Goal: Transaction & Acquisition: Purchase product/service

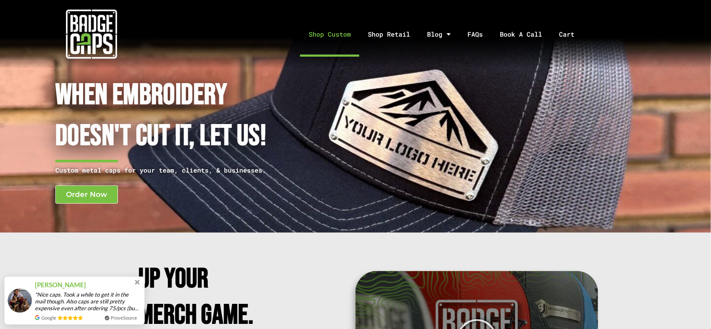
click at [346, 35] on link "Shop Custom" at bounding box center [329, 34] width 59 height 45
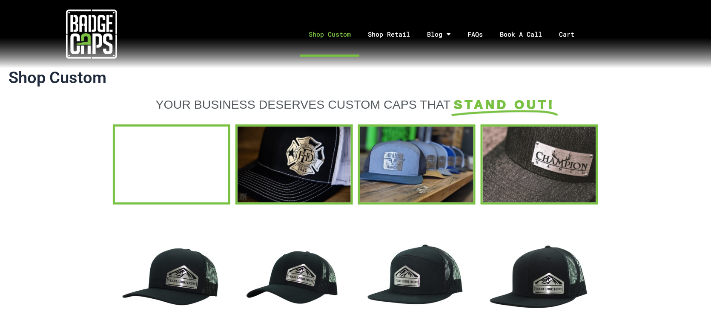
scroll to position [113, 0]
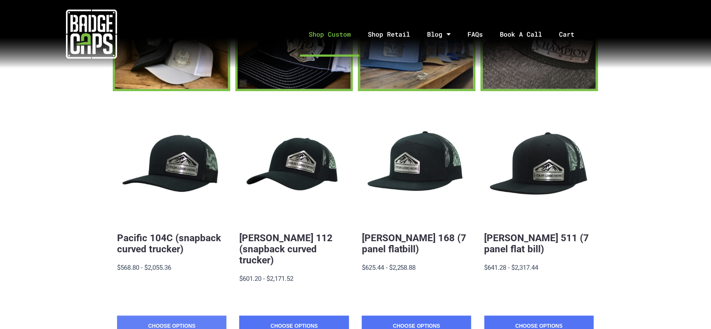
click at [167, 315] on link "Choose Options" at bounding box center [171, 325] width 109 height 21
click at [293, 321] on link "Choose Options" at bounding box center [293, 325] width 109 height 21
click at [160, 315] on link "Choose Options" at bounding box center [171, 325] width 109 height 21
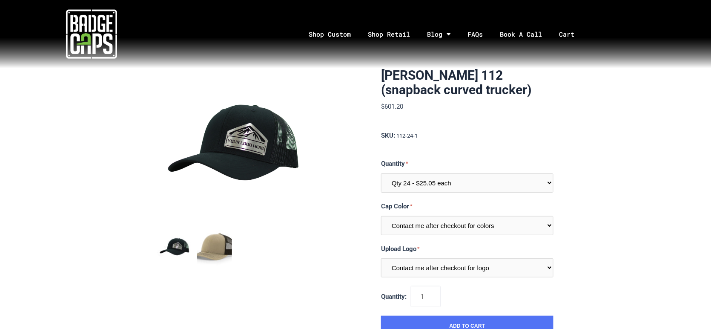
click at [219, 242] on img "mark as featured image" at bounding box center [214, 247] width 35 height 35
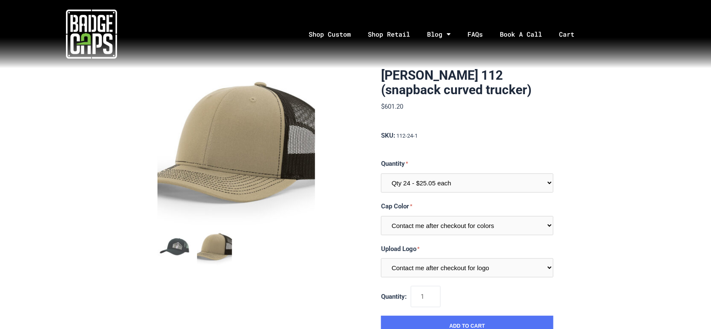
click at [288, 147] on img at bounding box center [235, 146] width 157 height 157
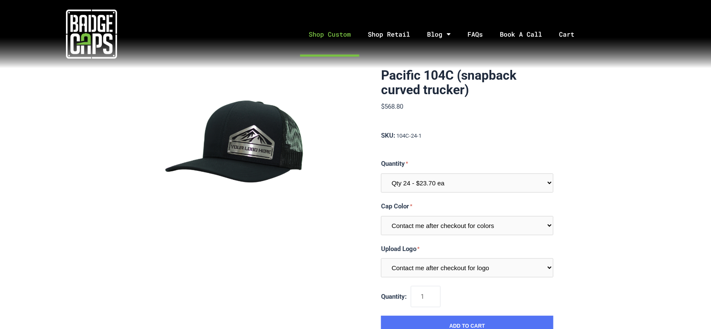
click at [344, 26] on link "Shop Custom" at bounding box center [329, 34] width 59 height 45
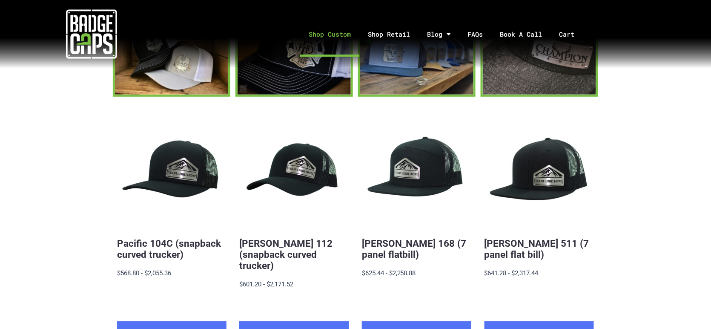
scroll to position [113, 0]
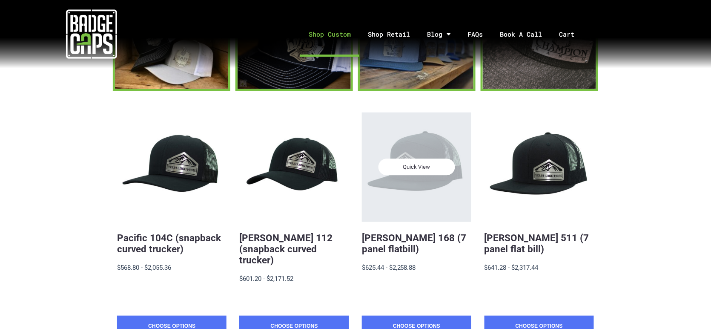
click at [449, 145] on div "Quick View" at bounding box center [416, 166] width 109 height 109
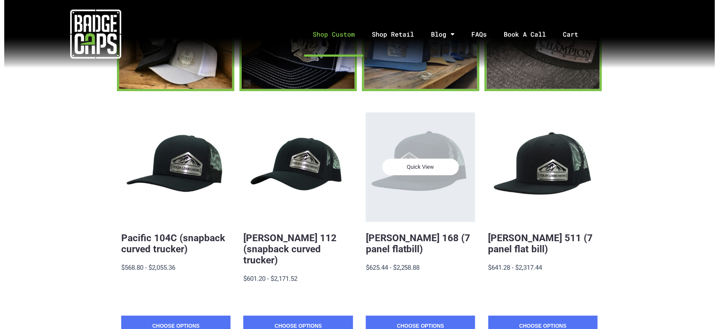
scroll to position [0, 0]
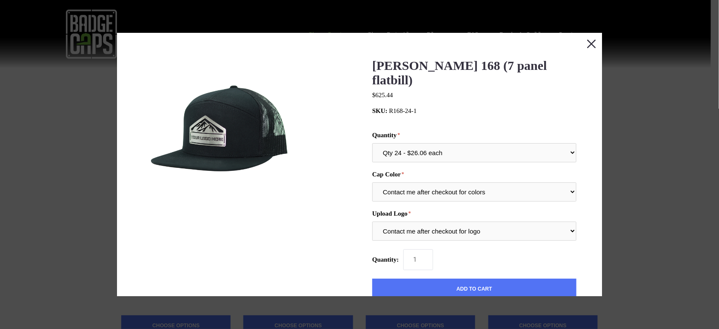
click at [581, 43] on button "Close this dialog window" at bounding box center [591, 43] width 21 height 21
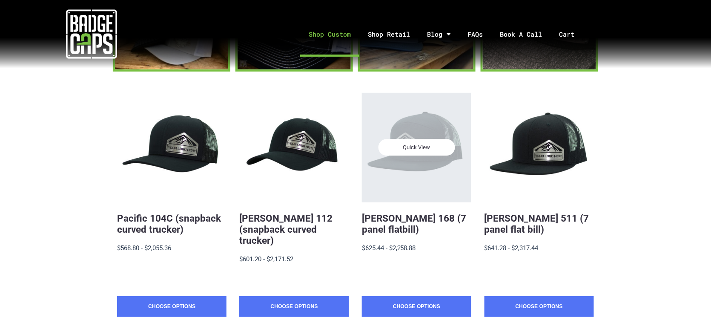
scroll to position [177, 0]
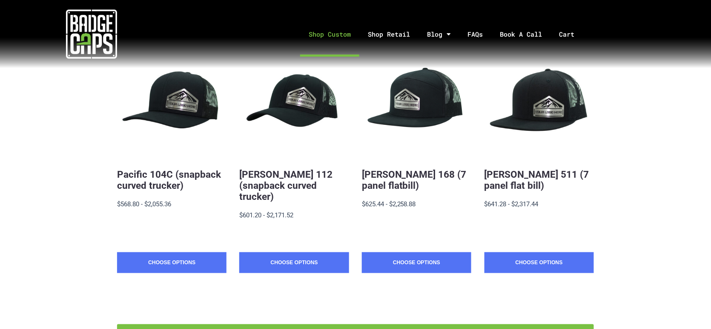
click at [640, 142] on section "Quick View Pacific 104C (snapback curved trucker) $19.88 - $2,055.36 MSRP: $568…" at bounding box center [355, 186] width 711 height 317
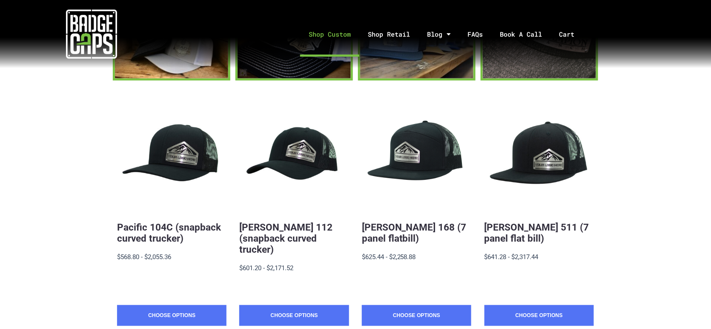
scroll to position [120, 0]
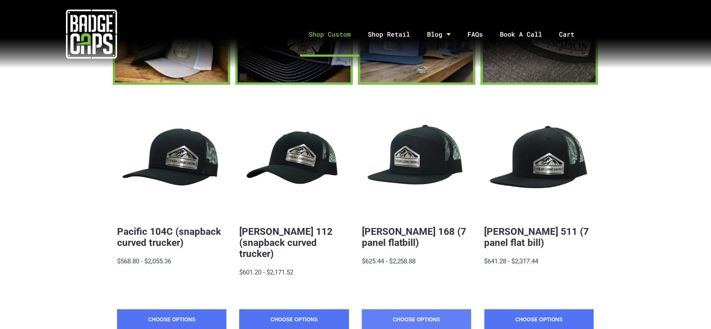
click at [401, 309] on link "Choose Options" at bounding box center [416, 319] width 109 height 21
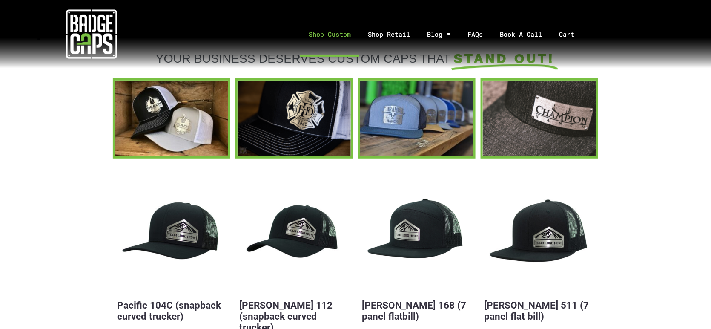
scroll to position [0, 0]
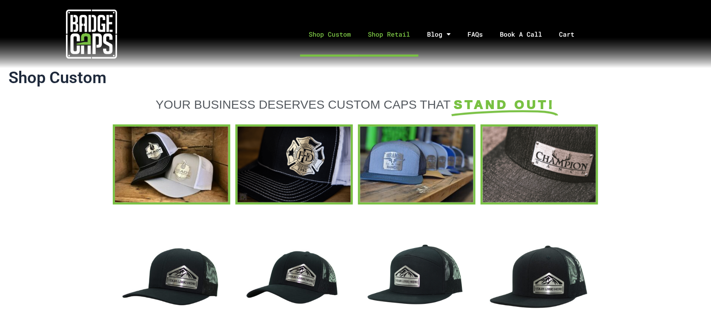
click at [380, 34] on link "Shop Retail" at bounding box center [388, 34] width 59 height 45
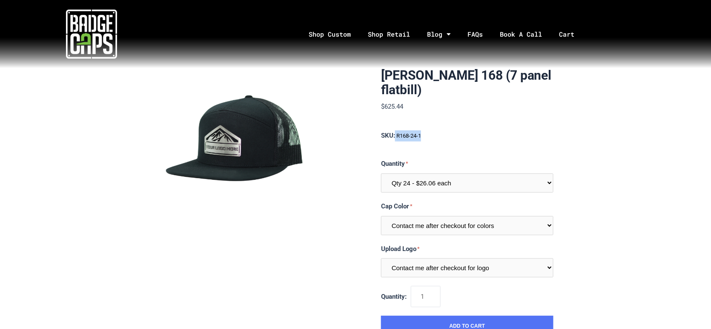
drag, startPoint x: 387, startPoint y: 135, endPoint x: 455, endPoint y: 135, distance: 68.1
click at [455, 135] on span "SKU: R168-24-1" at bounding box center [467, 135] width 172 height 11
click at [411, 141] on div "[PERSON_NAME] 168 (7 panel flatbill) $625.44 MSRP: $625.44 0 reviews SKU: R168-…" at bounding box center [467, 202] width 172 height 268
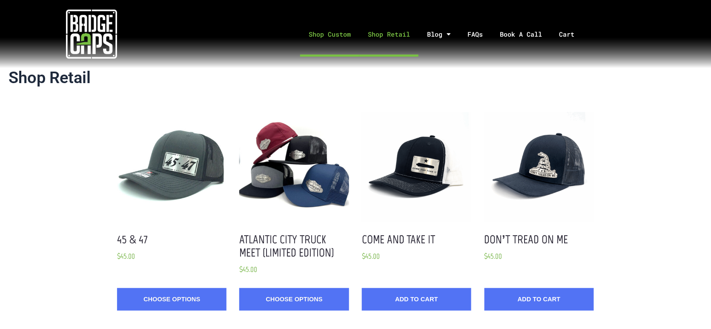
click at [329, 34] on link "Shop Custom" at bounding box center [329, 34] width 59 height 45
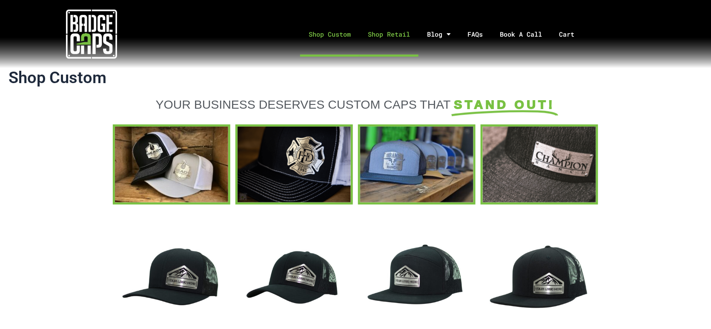
click at [378, 37] on link "Shop Retail" at bounding box center [388, 34] width 59 height 45
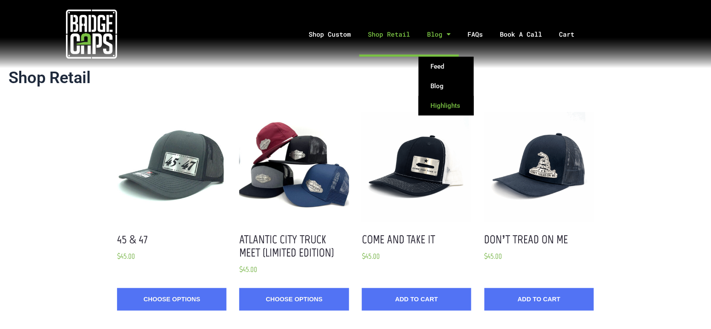
click at [439, 105] on link "Highlights" at bounding box center [445, 106] width 55 height 20
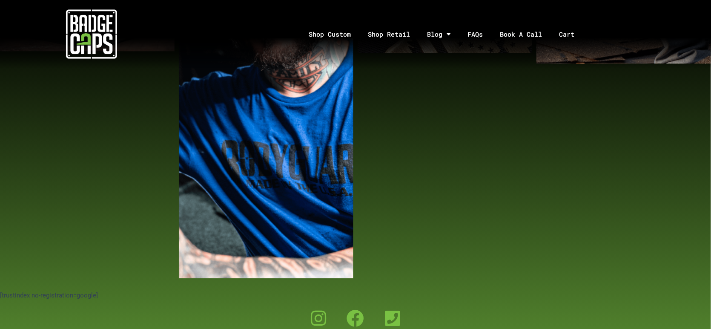
scroll to position [1532, 0]
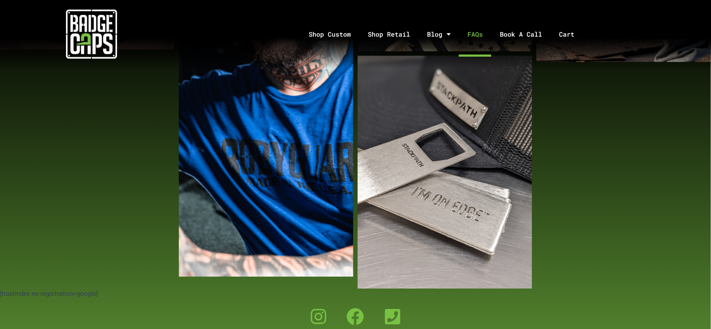
click at [479, 36] on link "FAQs" at bounding box center [475, 34] width 32 height 45
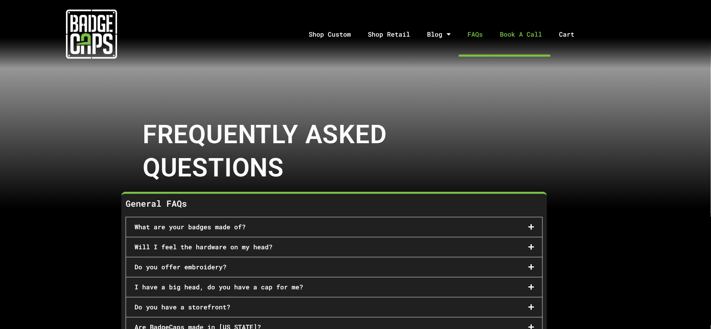
click at [529, 40] on link "Book A Call" at bounding box center [520, 34] width 59 height 45
click at [385, 37] on link "Shop Retail" at bounding box center [388, 34] width 59 height 45
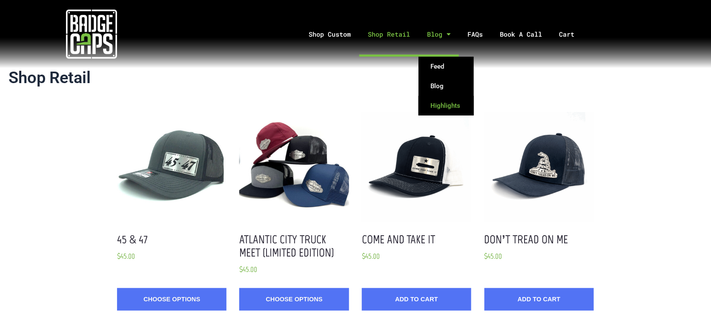
click at [441, 105] on link "Highlights" at bounding box center [445, 106] width 55 height 20
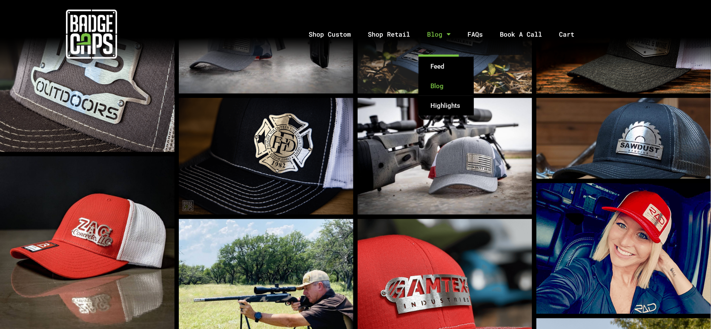
scroll to position [339, 0]
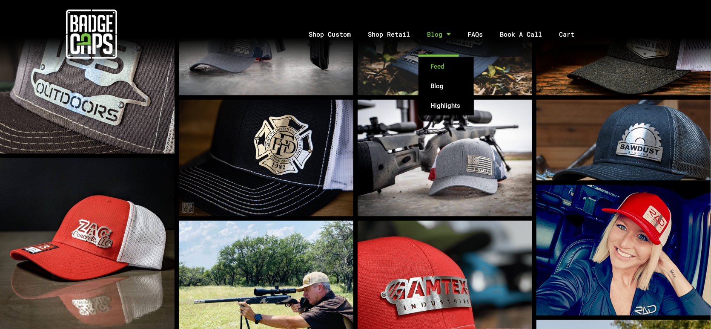
click at [441, 62] on link "Feed" at bounding box center [445, 67] width 55 height 20
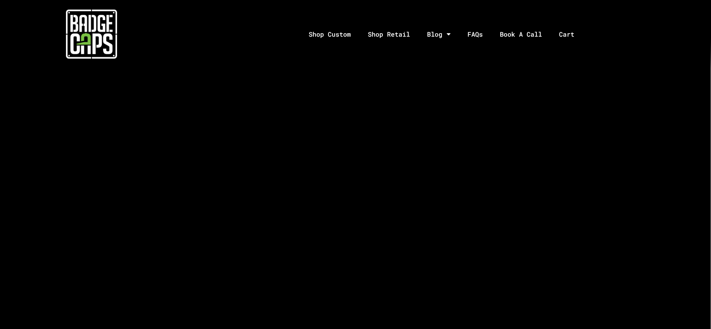
scroll to position [964, 0]
click at [431, 85] on link "Blog" at bounding box center [445, 86] width 55 height 20
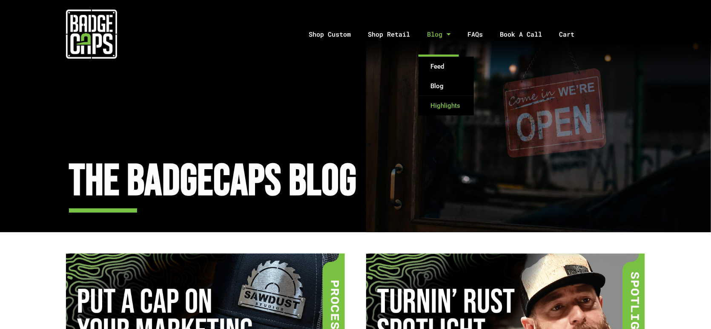
click at [450, 101] on link "Highlights" at bounding box center [445, 106] width 55 height 20
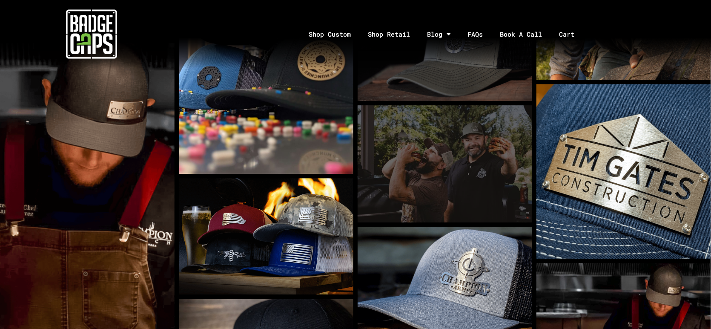
scroll to position [794, 0]
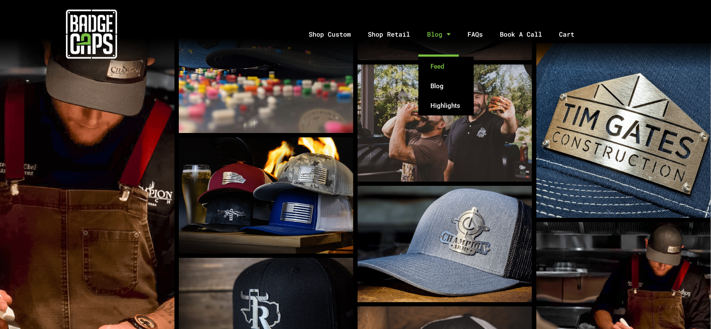
click at [438, 63] on link "Feed" at bounding box center [445, 67] width 55 height 20
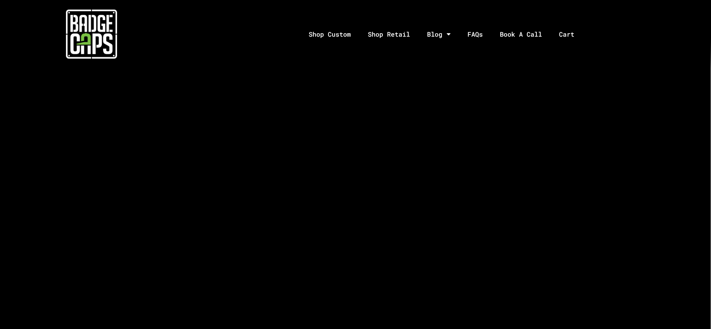
scroll to position [1192, 0]
click at [432, 69] on link "Feed" at bounding box center [445, 67] width 55 height 20
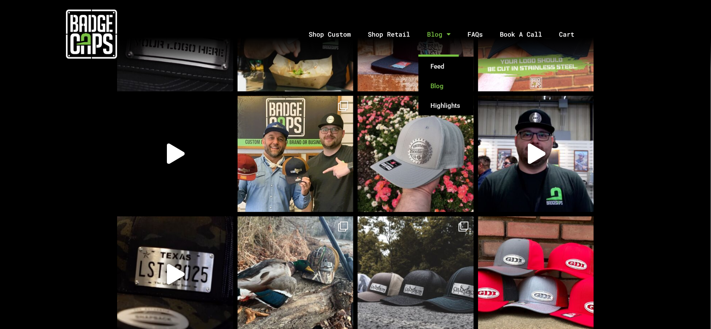
scroll to position [340, 0]
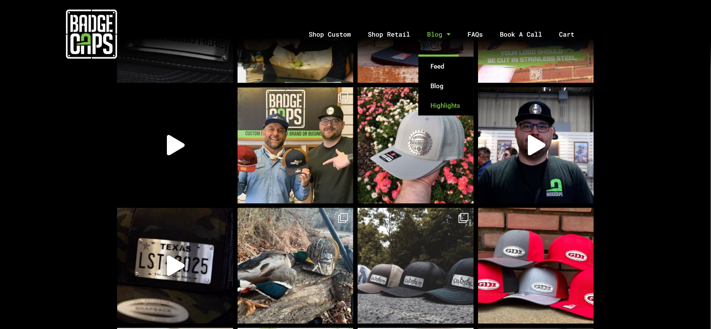
click at [456, 102] on link "Highlights" at bounding box center [445, 106] width 55 height 20
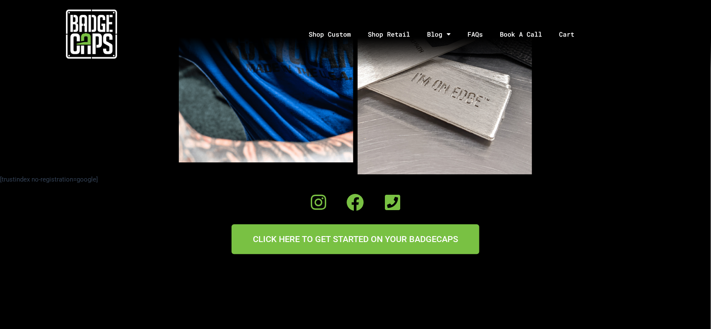
scroll to position [1634, 0]
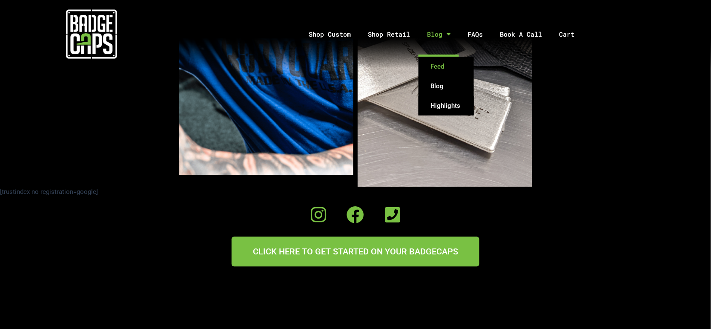
click at [437, 65] on link "Feed" at bounding box center [445, 67] width 55 height 20
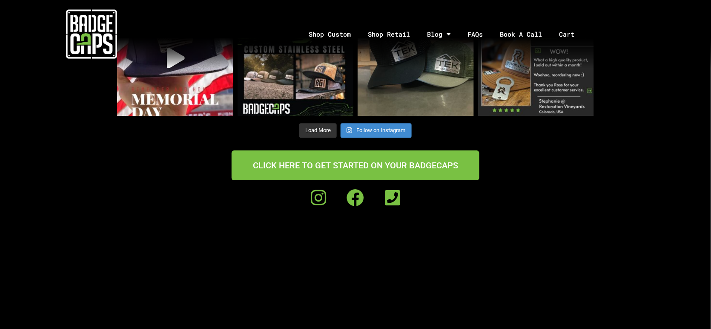
scroll to position [794, 0]
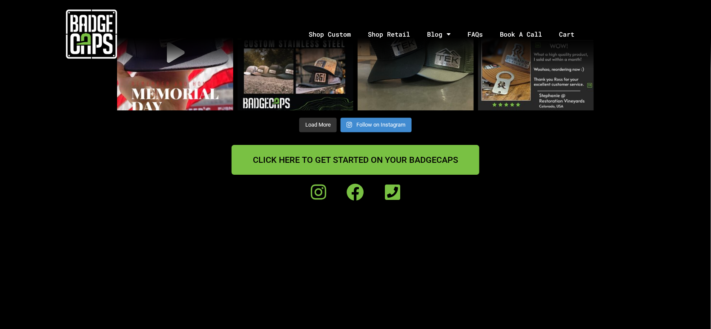
click at [441, 160] on span "CLICK HERE TO GET STARTED ON YOUR BADGECAPS" at bounding box center [355, 159] width 205 height 9
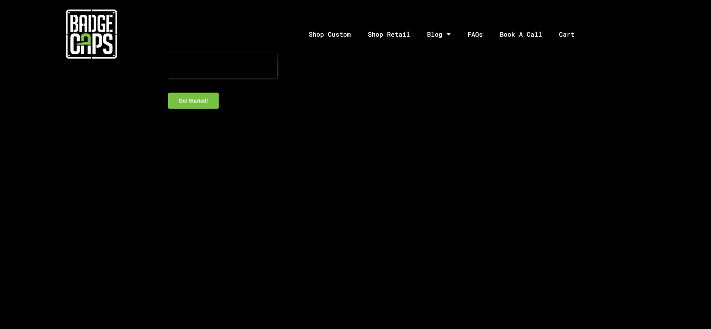
scroll to position [397, 0]
click at [470, 37] on link "FAQs" at bounding box center [475, 34] width 32 height 45
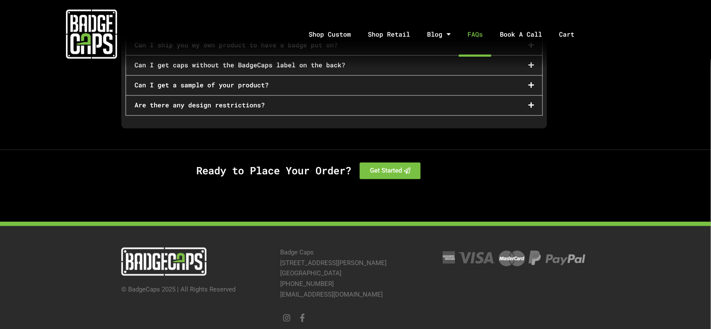
scroll to position [595, 0]
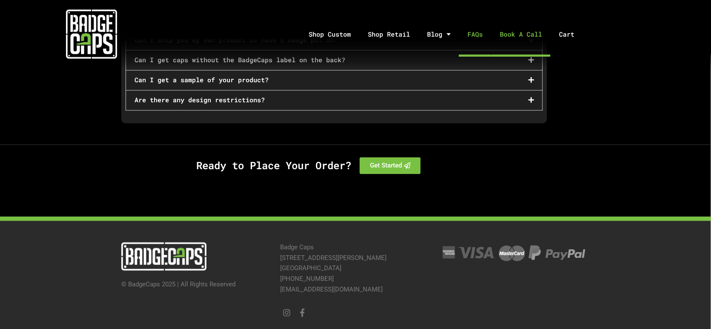
click at [514, 32] on link "Book A Call" at bounding box center [520, 34] width 59 height 45
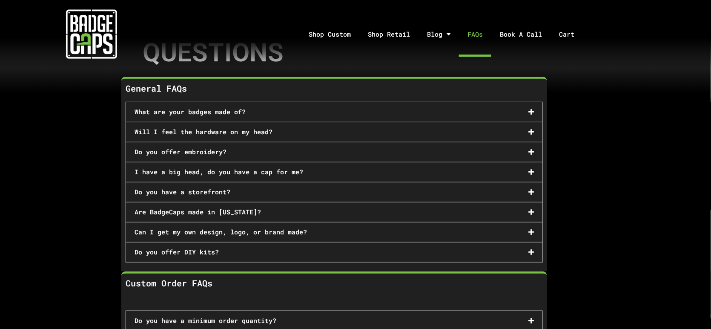
scroll to position [28, 0]
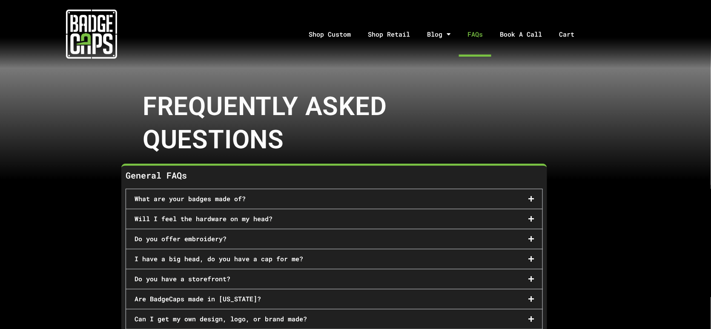
click at [100, 34] on img at bounding box center [91, 34] width 51 height 51
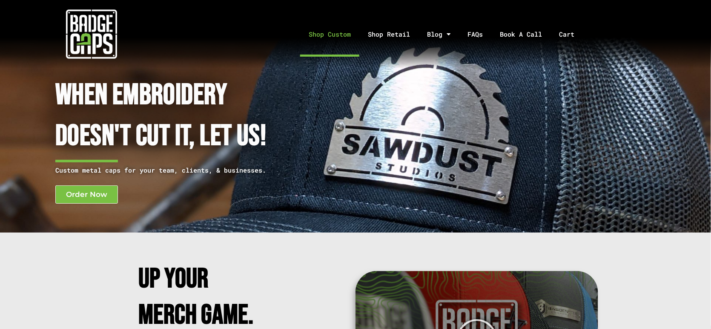
click at [332, 31] on link "Shop Custom" at bounding box center [329, 34] width 59 height 45
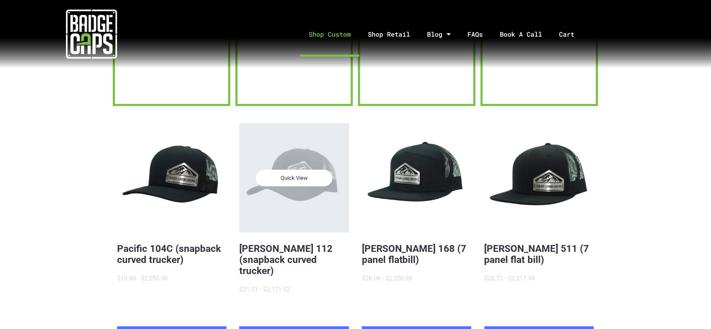
scroll to position [113, 0]
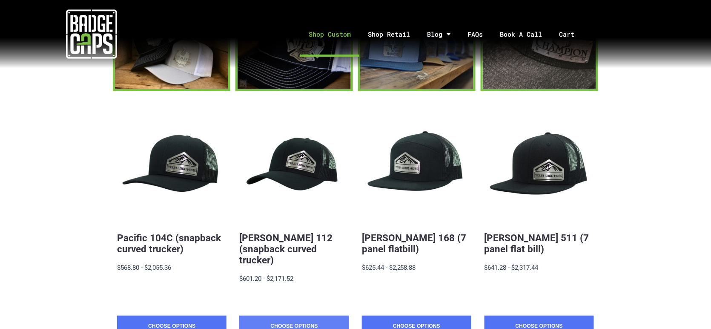
click at [326, 315] on link "Choose Options" at bounding box center [293, 325] width 109 height 21
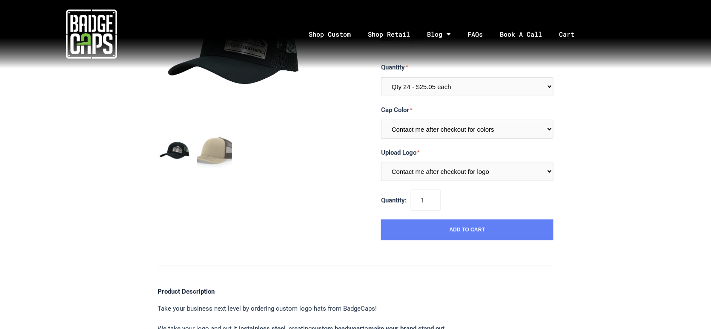
scroll to position [113, 0]
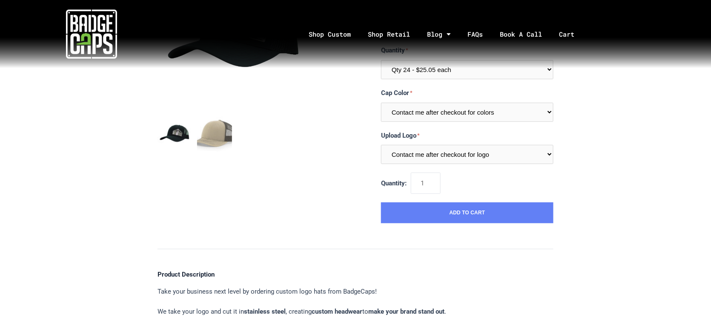
click at [435, 215] on button "Add to Cart" at bounding box center [467, 212] width 172 height 21
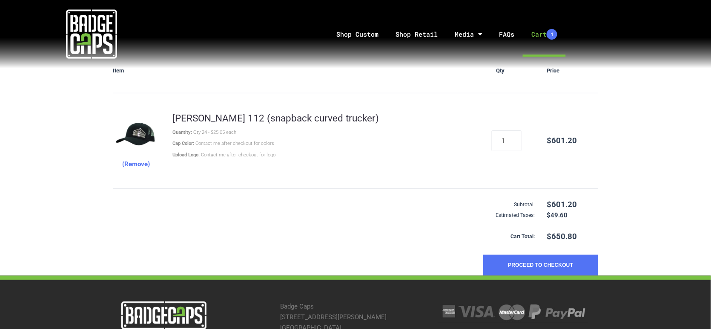
scroll to position [170, 0]
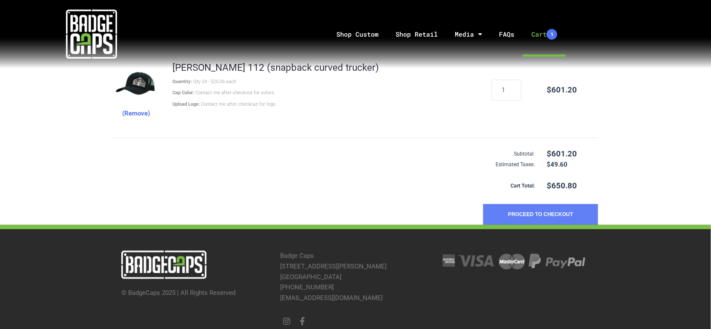
click at [536, 213] on button "Proceed to Checkout" at bounding box center [540, 214] width 115 height 21
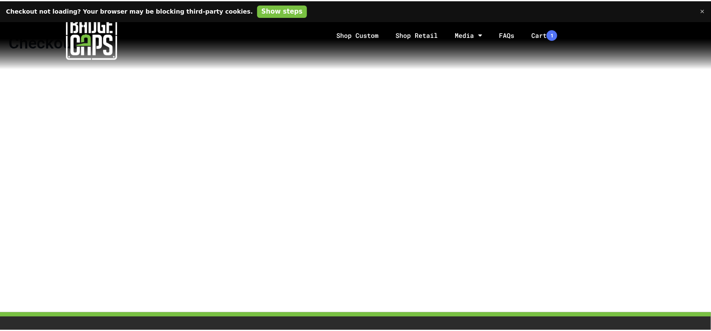
scroll to position [57, 0]
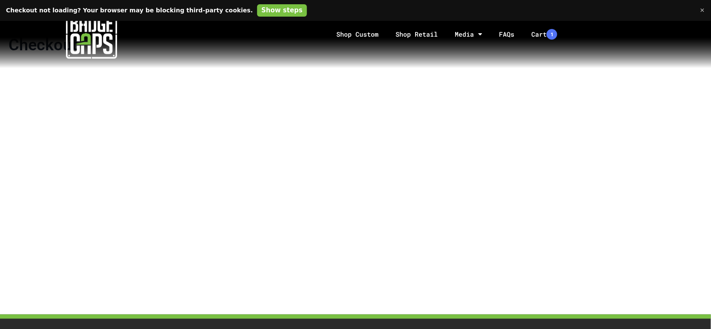
drag, startPoint x: 85, startPoint y: 123, endPoint x: 60, endPoint y: 123, distance: 24.3
click at [60, 123] on section at bounding box center [355, 182] width 711 height 248
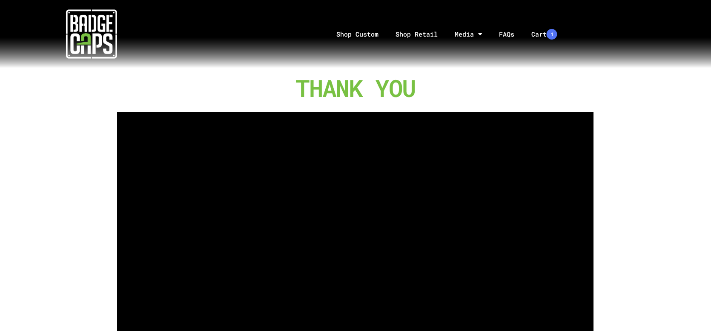
scroll to position [57, 0]
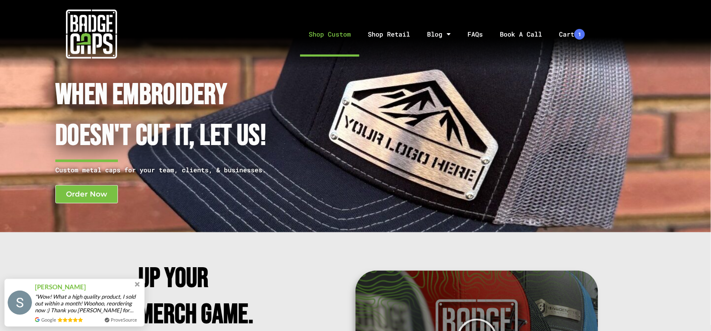
click at [331, 39] on link "Shop Custom" at bounding box center [329, 34] width 59 height 45
